Goal: Find contact information: Find contact information

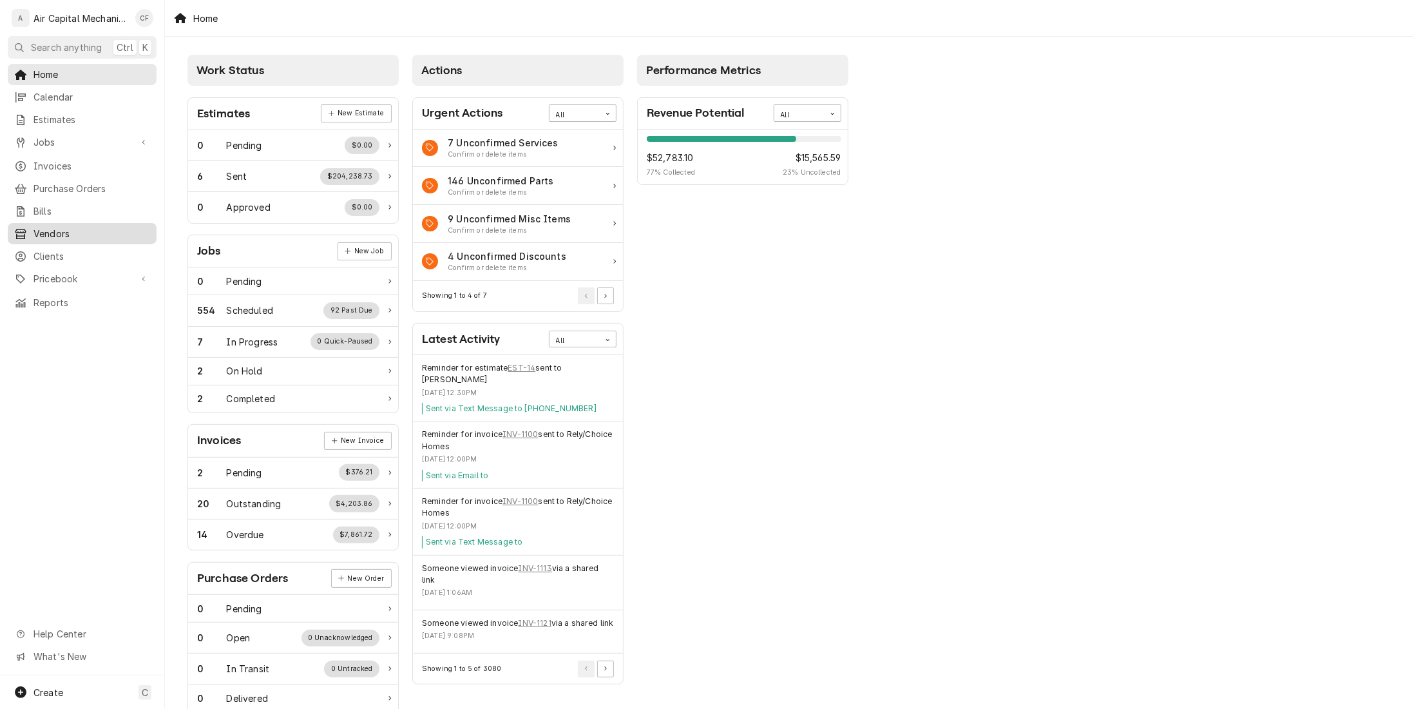
drag, startPoint x: 81, startPoint y: 241, endPoint x: 96, endPoint y: 235, distance: 15.9
click at [81, 248] on div "Clients" at bounding box center [82, 256] width 144 height 16
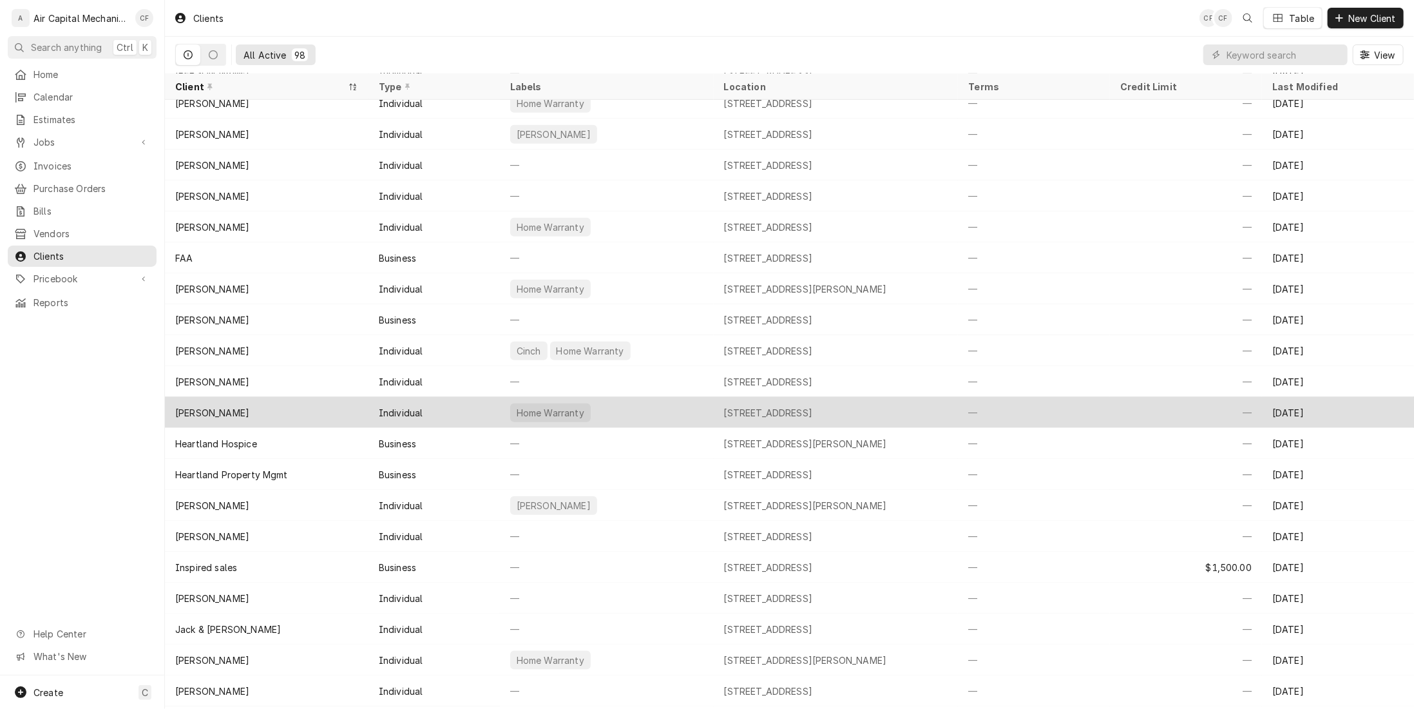
scroll to position [749, 0]
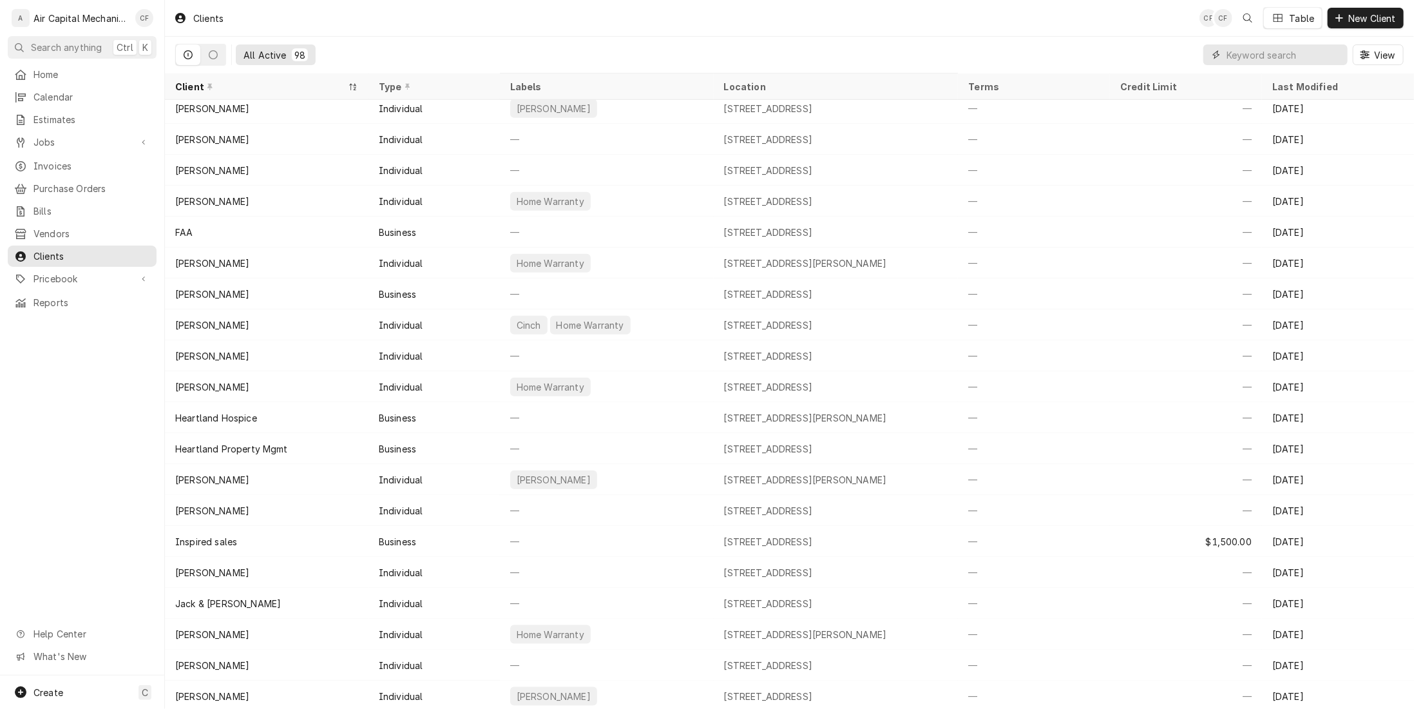
click at [1245, 57] on input "Dynamic Content Wrapper" at bounding box center [1284, 54] width 115 height 21
type input "sawyer"
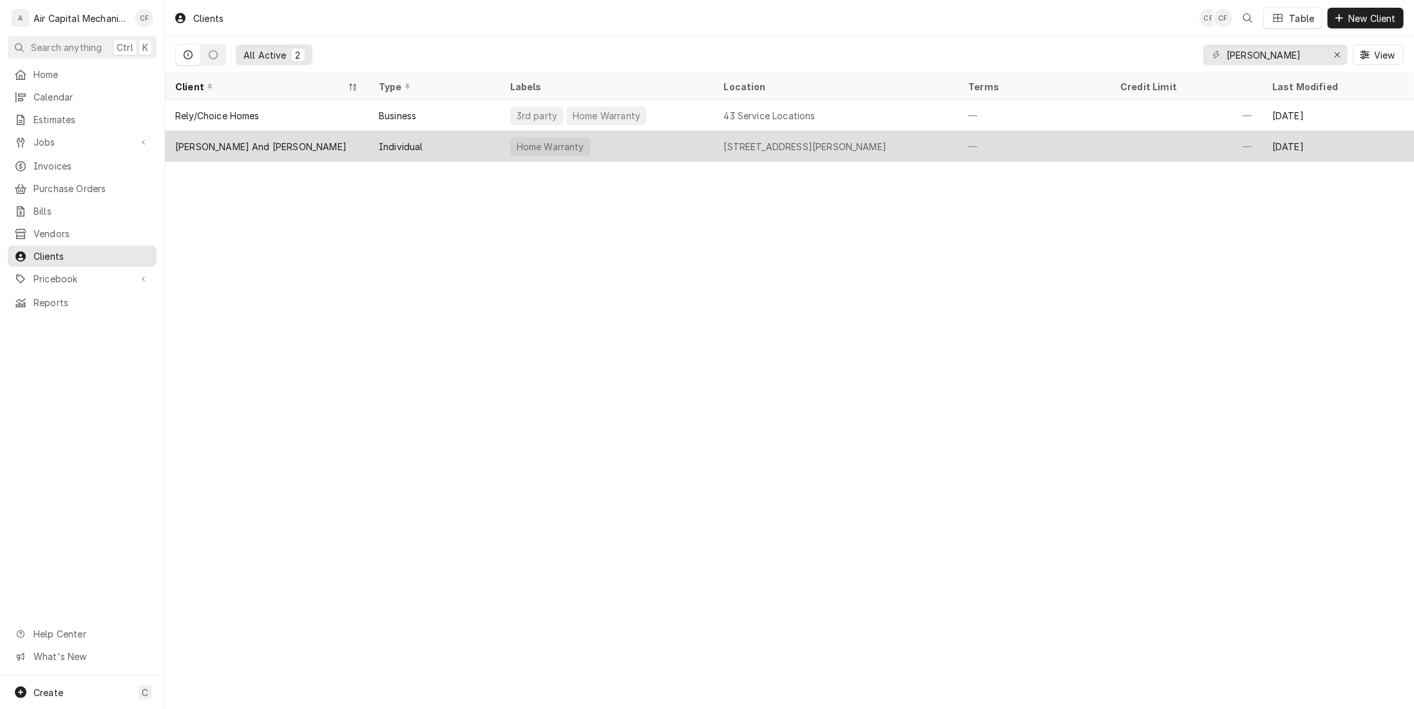
click at [215, 153] on div "[PERSON_NAME] And [PERSON_NAME]" at bounding box center [267, 146] width 204 height 31
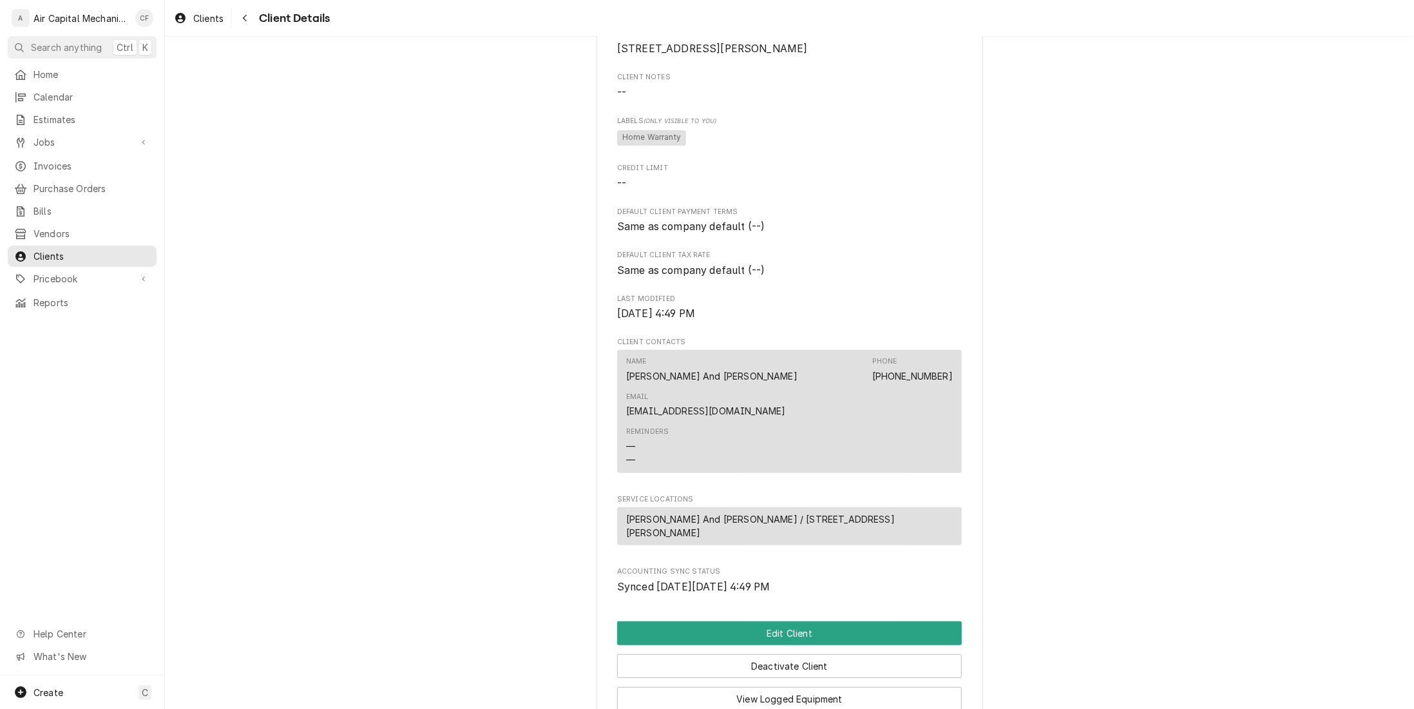
scroll to position [322, 0]
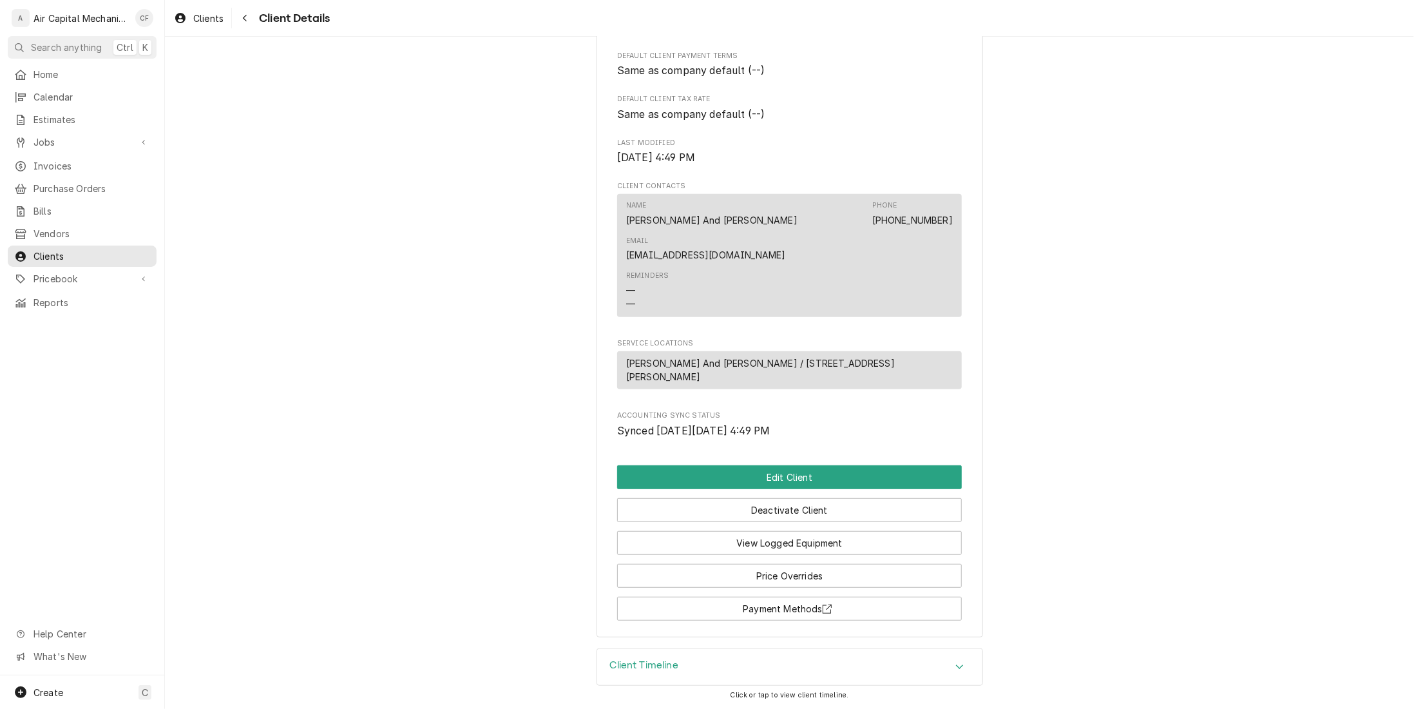
click at [676, 260] on link "[EMAIL_ADDRESS][DOMAIN_NAME]" at bounding box center [705, 254] width 159 height 11
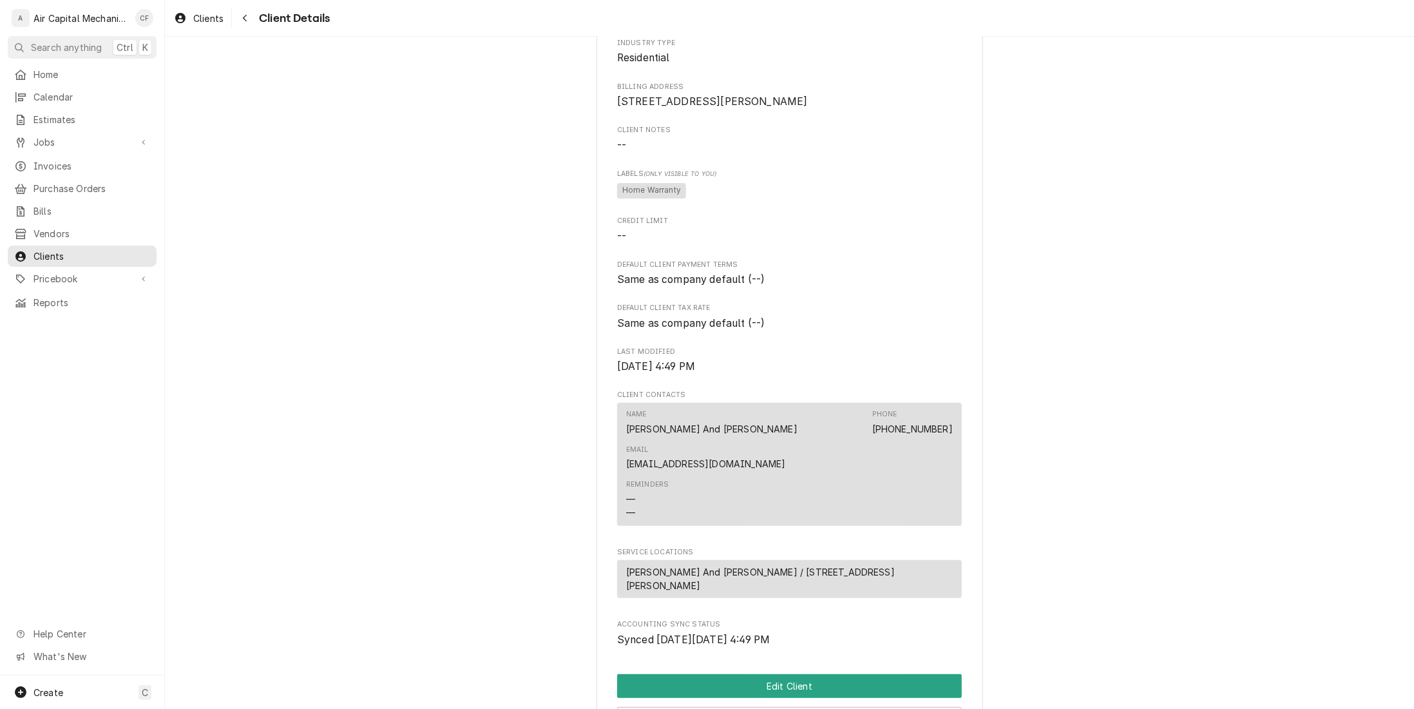
scroll to position [0, 0]
